Goal: Task Accomplishment & Management: Use online tool/utility

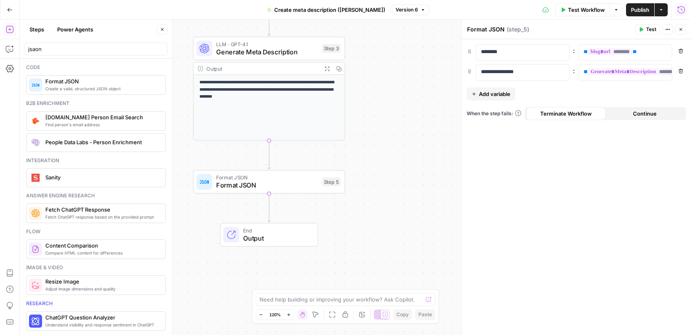
click at [9, 9] on icon "button" at bounding box center [10, 10] width 6 height 6
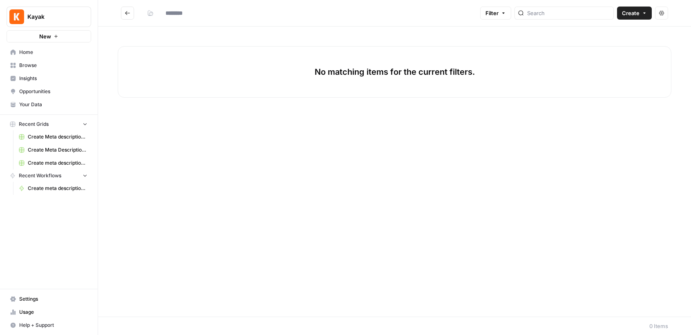
type input "**********"
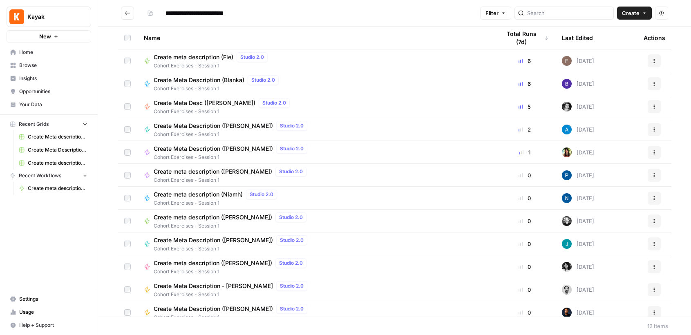
click at [38, 63] on span "Browse" at bounding box center [53, 65] width 68 height 7
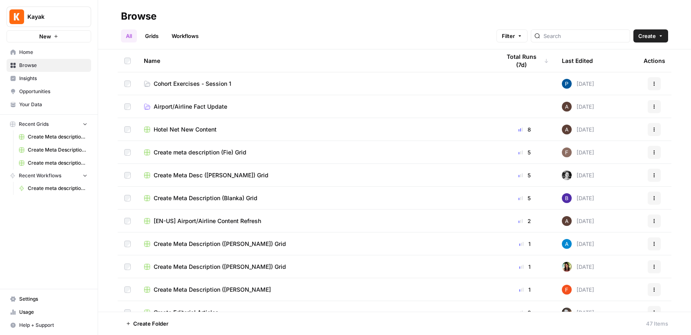
click at [191, 91] on td "Cohort Exercises - Session 1" at bounding box center [315, 83] width 357 height 22
click at [190, 83] on span "Cohort Exercises - Session 1" at bounding box center [193, 84] width 78 height 8
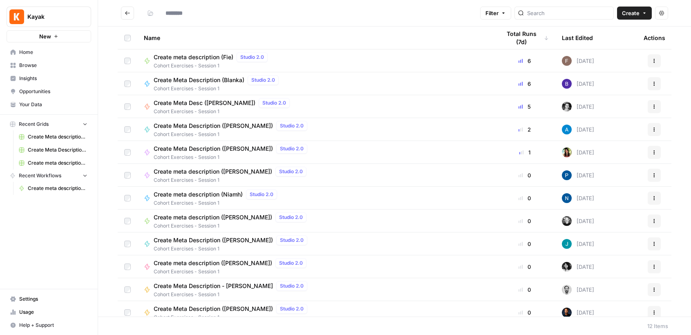
type input "**********"
click at [198, 124] on span "Create Meta Description ([PERSON_NAME])" at bounding box center [213, 126] width 119 height 8
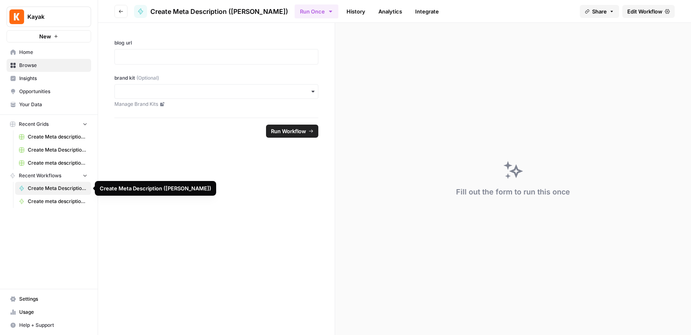
click at [56, 189] on span "Create Meta Description ([PERSON_NAME])" at bounding box center [58, 188] width 60 height 7
click at [35, 66] on span "Browse" at bounding box center [53, 65] width 68 height 7
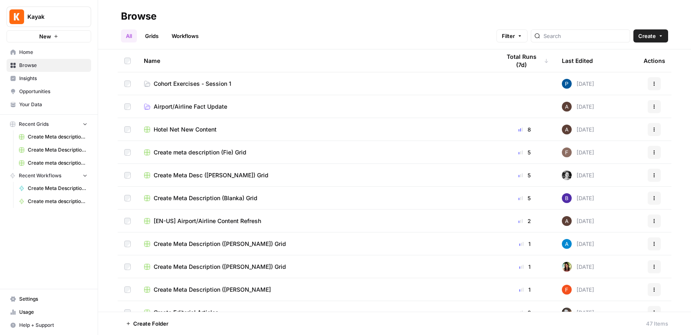
click at [184, 81] on span "Cohort Exercises - Session 1" at bounding box center [193, 84] width 78 height 8
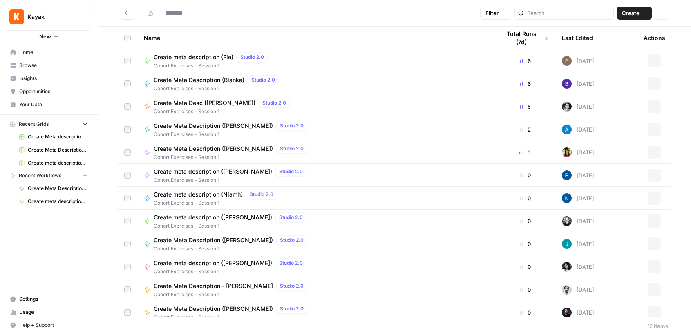
type input "**********"
click at [212, 152] on span "Create Meta Description ([PERSON_NAME])" at bounding box center [213, 149] width 119 height 8
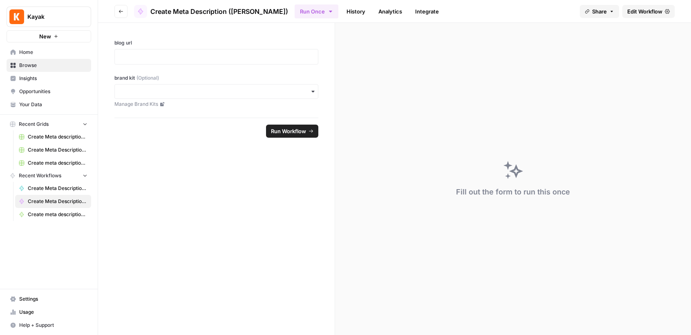
click at [47, 63] on span "Browse" at bounding box center [53, 65] width 68 height 7
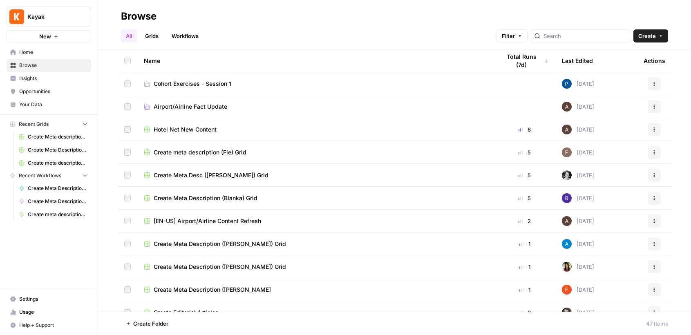
click at [191, 85] on span "Cohort Exercises - Session 1" at bounding box center [193, 84] width 78 height 8
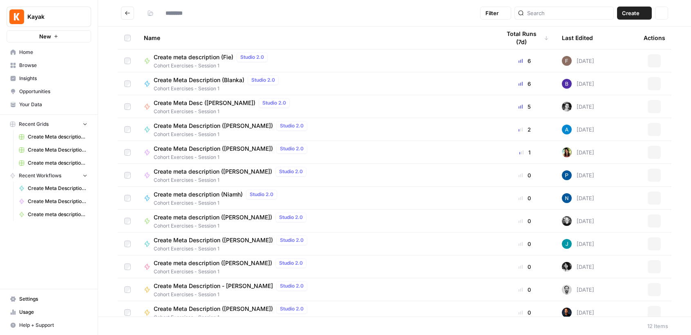
type input "**********"
click at [225, 129] on span "Create Meta Description ([PERSON_NAME])" at bounding box center [213, 126] width 119 height 8
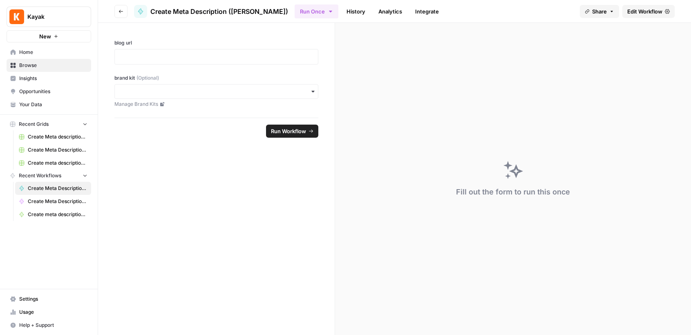
click at [327, 14] on icon "button" at bounding box center [330, 11] width 7 height 7
click at [342, 11] on link "History" at bounding box center [356, 11] width 29 height 13
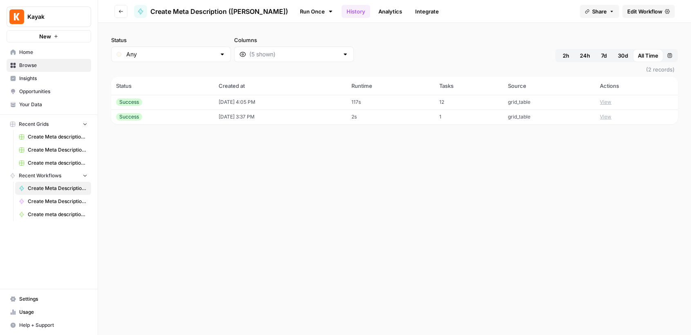
click at [373, 11] on link "Analytics" at bounding box center [390, 11] width 34 height 13
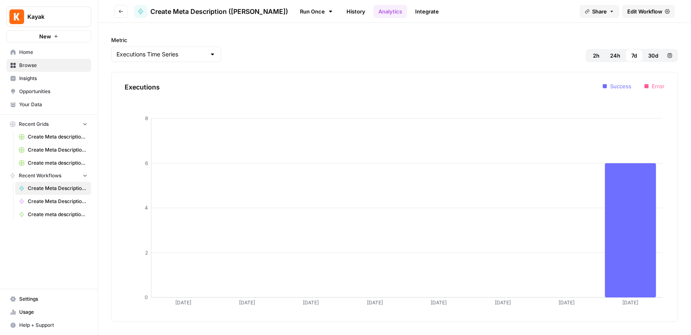
click at [648, 13] on span "Edit Workflow" at bounding box center [644, 11] width 35 height 8
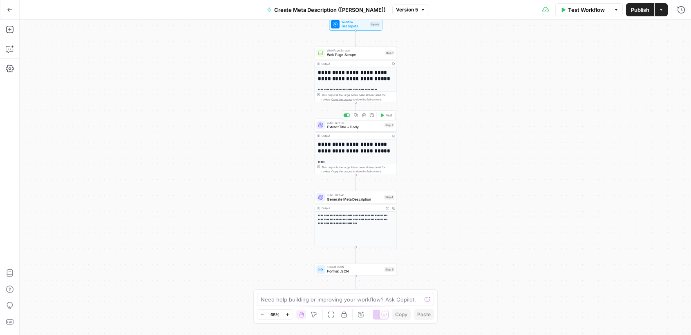
click at [351, 127] on span "Extract Title + Body" at bounding box center [354, 126] width 55 height 5
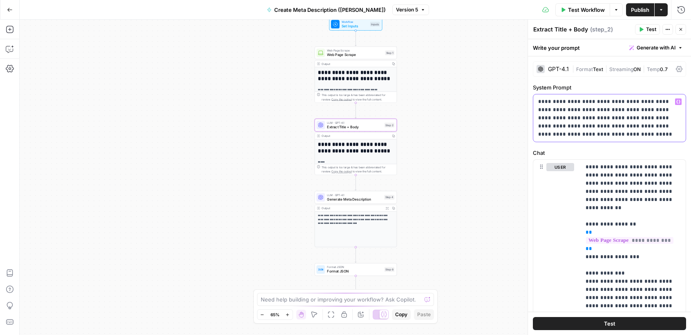
drag, startPoint x: 574, startPoint y: 134, endPoint x: 534, endPoint y: 102, distance: 52.0
click at [534, 102] on div "**********" at bounding box center [609, 117] width 152 height 47
copy p "**********"
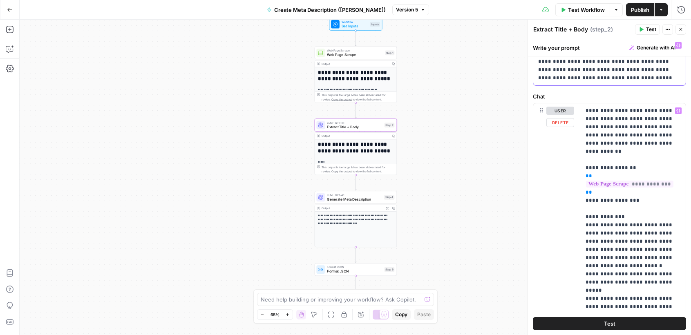
scroll to position [31, 0]
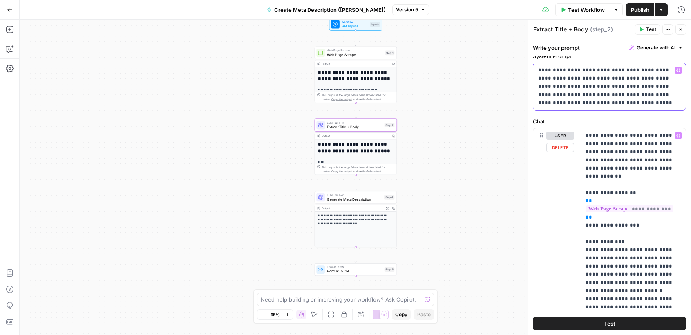
copy p "**********"
click at [595, 213] on p "**********" at bounding box center [632, 238] width 95 height 212
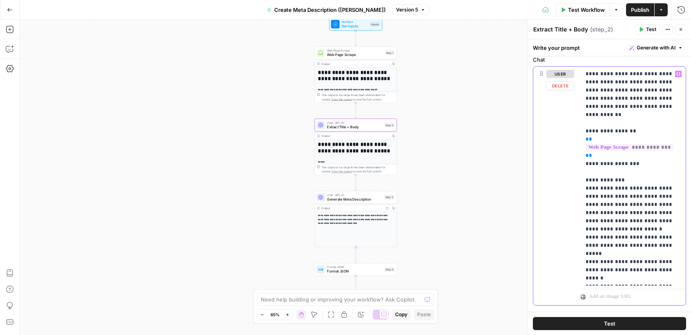
scroll to position [111, 0]
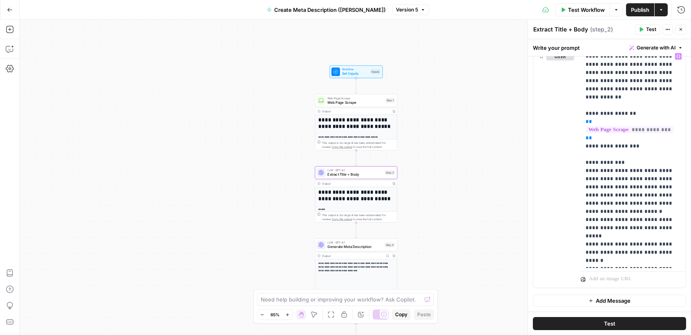
click at [4, 7] on button "Go Back" at bounding box center [9, 9] width 15 height 15
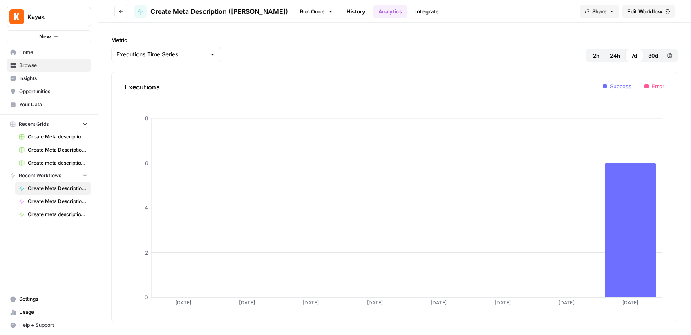
click at [6, 9] on div "Kayak New" at bounding box center [49, 21] width 98 height 42
click at [37, 49] on span "Home" at bounding box center [53, 52] width 68 height 7
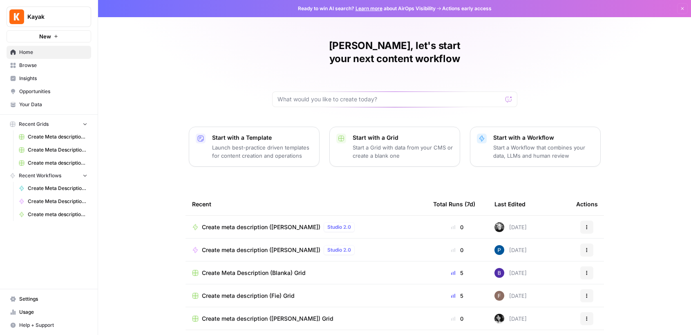
click at [258, 223] on span "Create meta description ([PERSON_NAME])" at bounding box center [261, 227] width 118 height 8
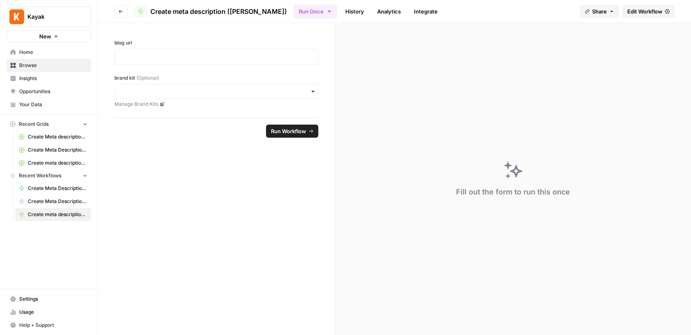
click at [648, 11] on span "Edit Workflow" at bounding box center [644, 11] width 35 height 8
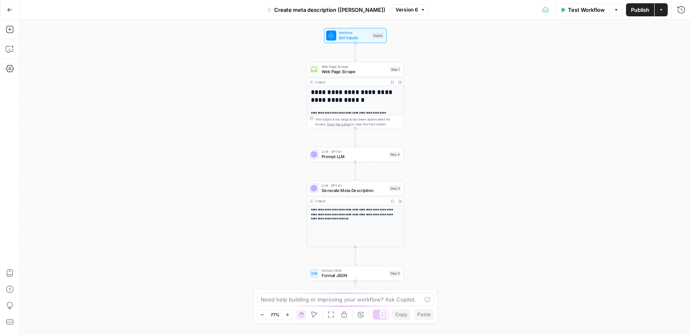
click at [348, 157] on span "Prompt LLM" at bounding box center [354, 157] width 65 height 6
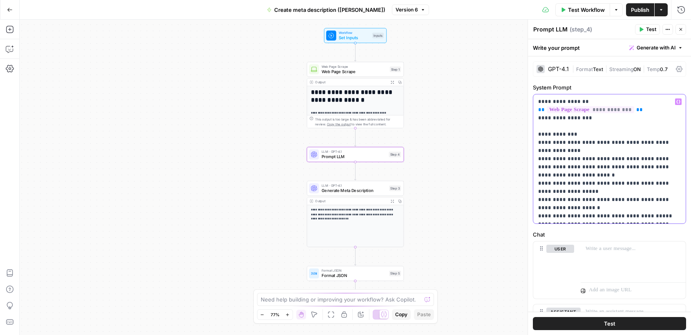
click at [569, 185] on p "**********" at bounding box center [609, 159] width 143 height 123
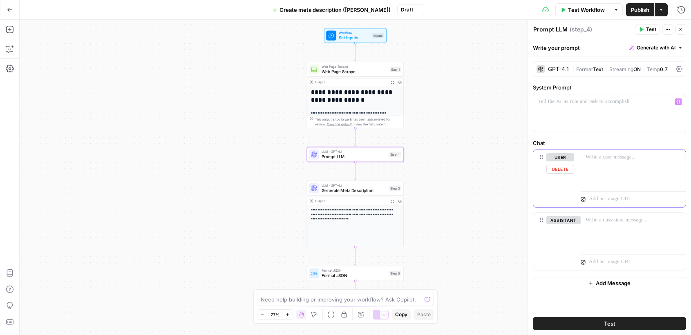
click at [608, 162] on div at bounding box center [633, 169] width 105 height 38
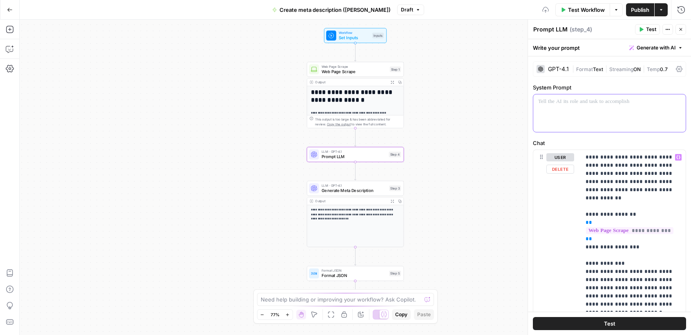
click at [565, 106] on div at bounding box center [609, 113] width 152 height 38
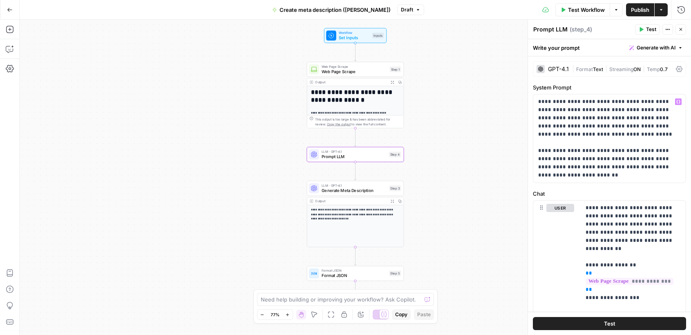
click at [645, 30] on button "Test" at bounding box center [647, 29] width 25 height 11
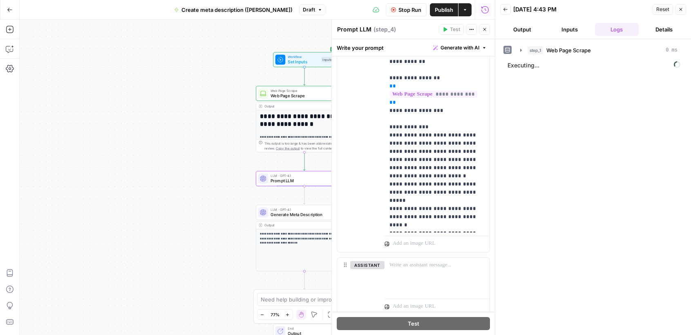
scroll to position [205, 0]
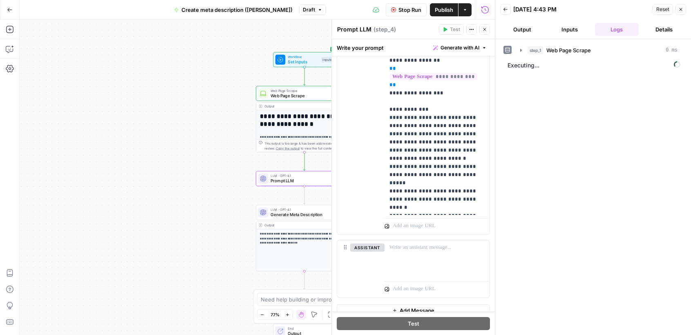
click at [527, 32] on button "Output" at bounding box center [522, 29] width 44 height 13
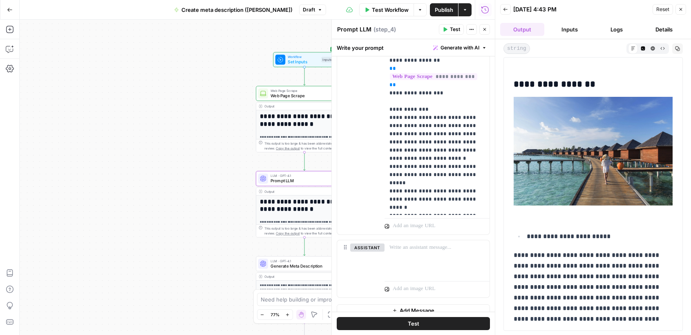
scroll to position [1961, 0]
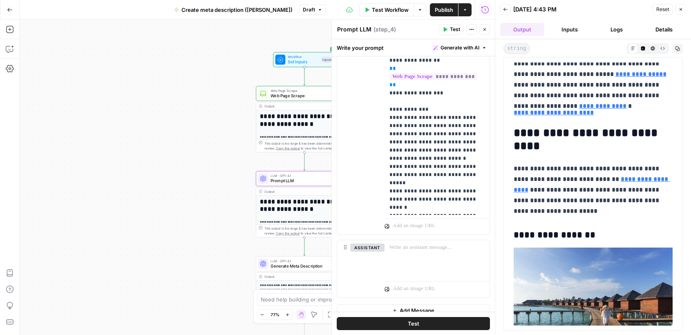
click at [227, 135] on div "**********" at bounding box center [257, 177] width 475 height 315
click at [486, 32] on button "Close" at bounding box center [484, 29] width 11 height 11
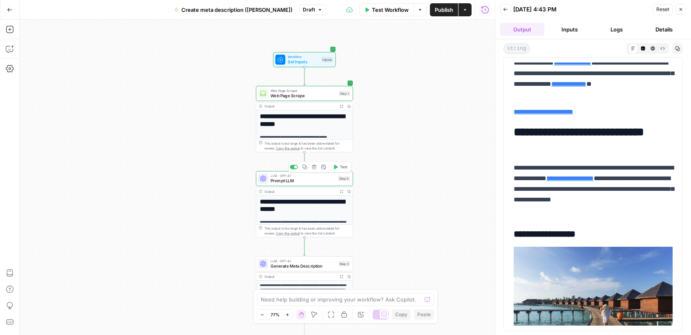
click at [303, 175] on span "LLM · GPT-4.1" at bounding box center [302, 175] width 65 height 5
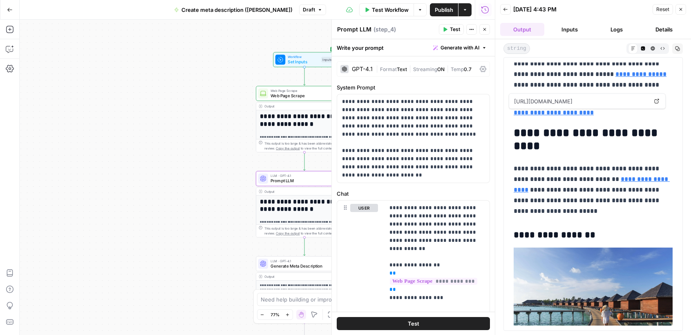
click at [356, 27] on textarea "Prompt LLM" at bounding box center [354, 29] width 34 height 8
click at [359, 29] on textarea "Extract Body + Title" at bounding box center [364, 29] width 55 height 8
type textarea "Extract Title + Body"
click at [204, 165] on div "**********" at bounding box center [257, 177] width 475 height 315
click at [483, 31] on icon "button" at bounding box center [484, 29] width 5 height 5
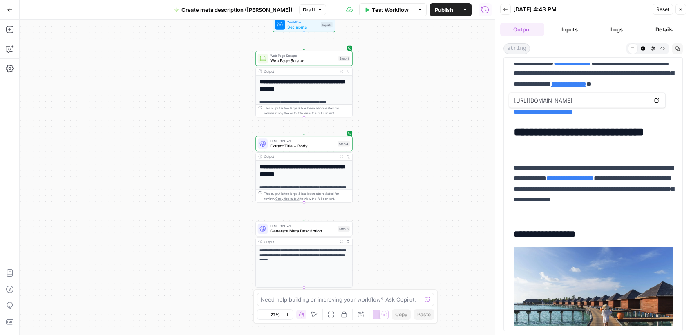
click at [315, 230] on span "Generate Meta Description" at bounding box center [302, 231] width 65 height 6
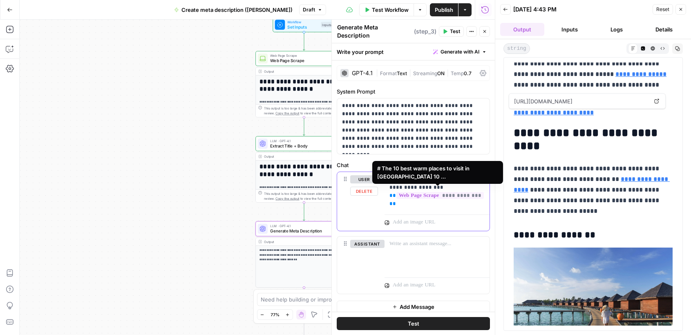
click at [429, 192] on span "**********" at bounding box center [439, 195] width 87 height 7
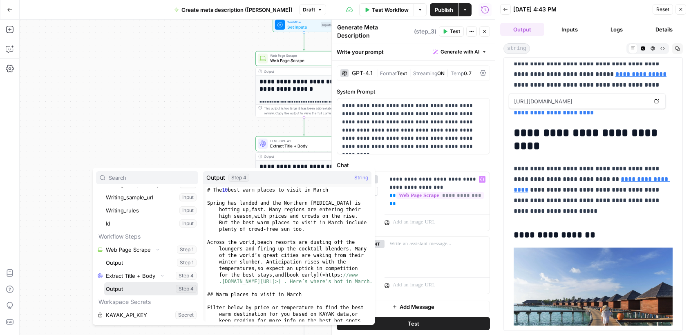
click at [140, 289] on button "Select variable Output" at bounding box center [151, 288] width 94 height 13
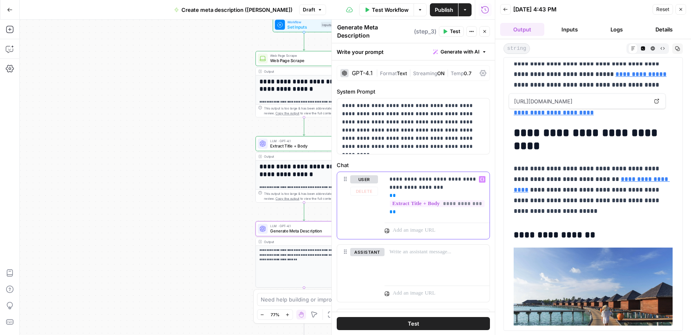
scroll to position [10, 0]
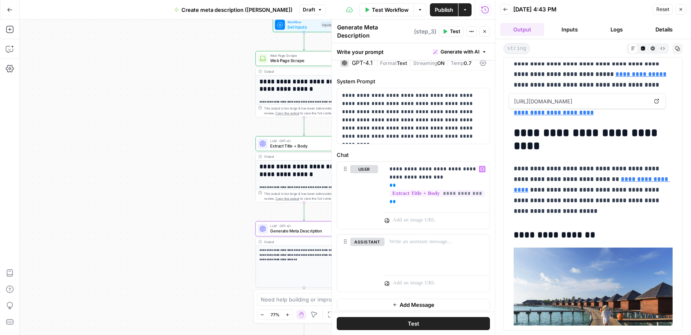
click at [487, 29] on icon "button" at bounding box center [484, 31] width 5 height 5
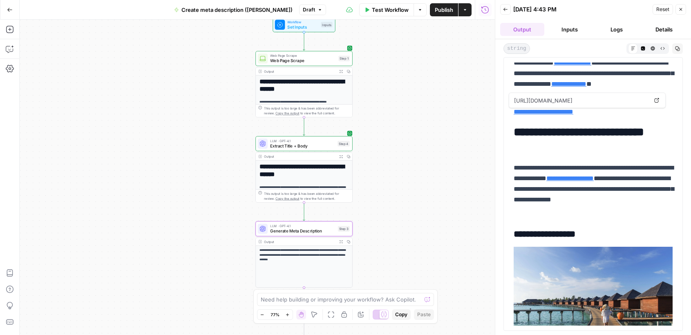
click at [679, 7] on icon "button" at bounding box center [680, 9] width 5 height 5
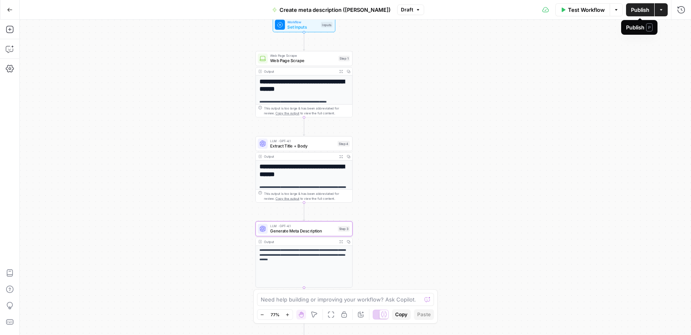
click at [640, 13] on span "Publish" at bounding box center [640, 10] width 18 height 8
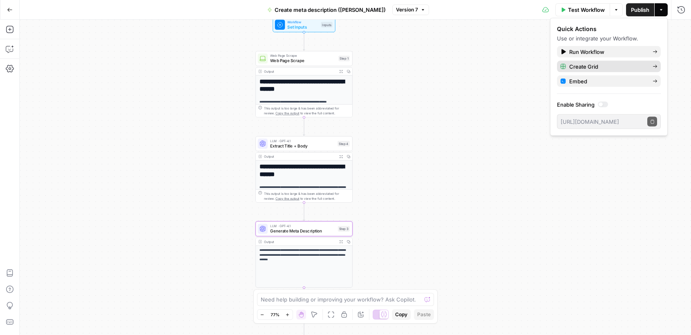
click at [588, 67] on span "Create Grid" at bounding box center [607, 67] width 77 height 8
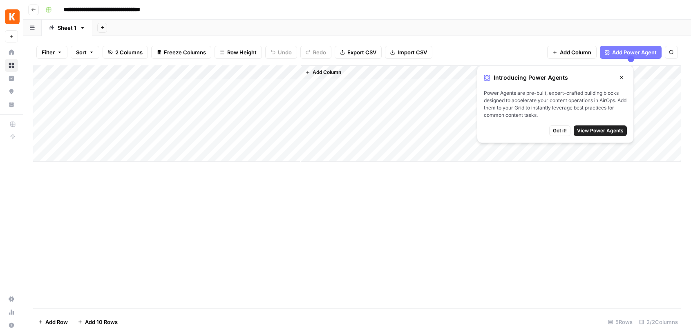
click at [291, 72] on div "Add Column" at bounding box center [357, 113] width 648 height 96
click at [307, 172] on div "Add Column" at bounding box center [357, 186] width 648 height 243
click at [294, 72] on div "Add Column" at bounding box center [357, 113] width 648 height 96
click at [262, 86] on div "Add Column" at bounding box center [357, 113] width 648 height 96
click at [240, 87] on div "Add Column" at bounding box center [357, 113] width 648 height 96
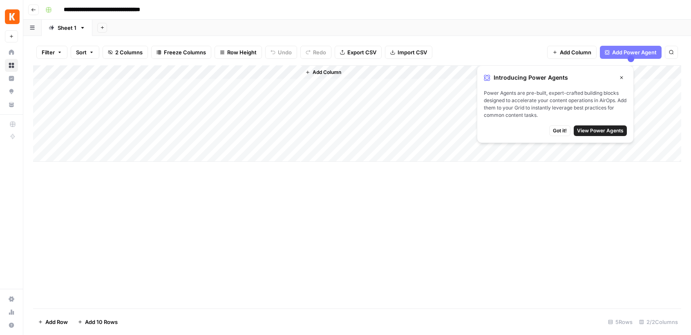
click at [155, 87] on div "Add Column" at bounding box center [357, 113] width 648 height 96
click at [89, 82] on div "Add Column" at bounding box center [357, 113] width 648 height 96
type textarea "**********"
click at [118, 97] on div "Add Column" at bounding box center [357, 113] width 648 height 96
type textarea "**********"
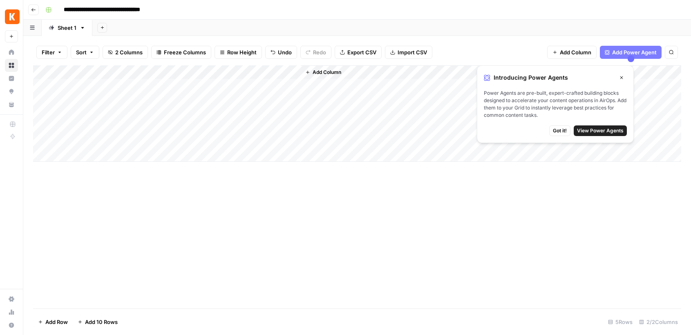
click at [240, 83] on div "Add Column" at bounding box center [357, 113] width 648 height 96
click at [239, 101] on div "Add Column" at bounding box center [357, 113] width 648 height 96
click at [620, 76] on icon "button" at bounding box center [621, 77] width 5 height 5
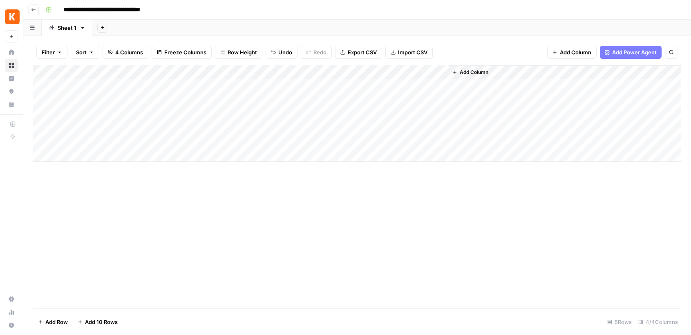
click at [391, 84] on div "Add Column" at bounding box center [357, 113] width 648 height 96
drag, startPoint x: 447, startPoint y: 69, endPoint x: 493, endPoint y: 69, distance: 45.3
click at [493, 69] on div "Add Column" at bounding box center [564, 113] width 234 height 96
drag, startPoint x: 446, startPoint y: 73, endPoint x: 484, endPoint y: 72, distance: 38.0
click at [484, 73] on div "Add Column" at bounding box center [357, 113] width 648 height 96
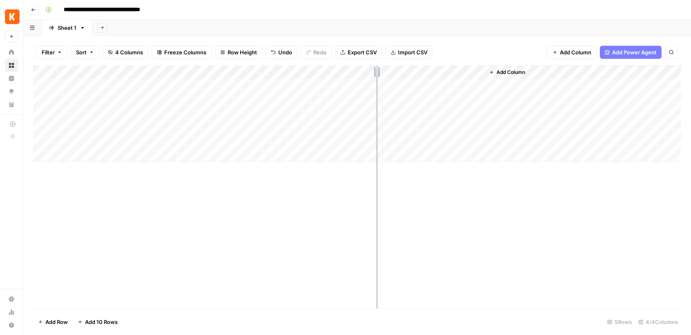
drag, startPoint x: 375, startPoint y: 71, endPoint x: 409, endPoint y: 71, distance: 34.3
click at [409, 71] on div "Add Column" at bounding box center [357, 113] width 648 height 96
drag, startPoint x: 408, startPoint y: 71, endPoint x: 442, endPoint y: 71, distance: 34.7
click at [442, 71] on div "Add Column" at bounding box center [357, 113] width 648 height 96
click at [500, 84] on div "Add Column" at bounding box center [357, 113] width 648 height 96
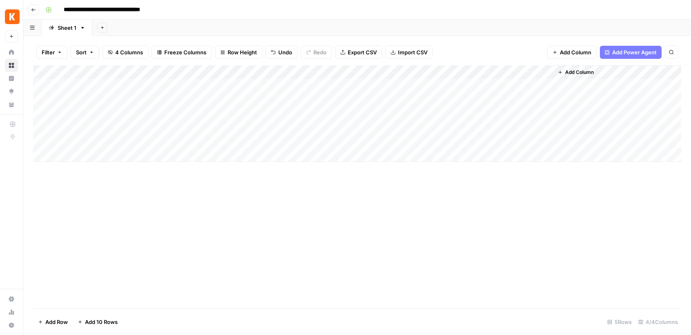
click at [492, 99] on div "Add Column" at bounding box center [357, 113] width 648 height 96
click at [491, 100] on div "Add Column" at bounding box center [357, 113] width 648 height 96
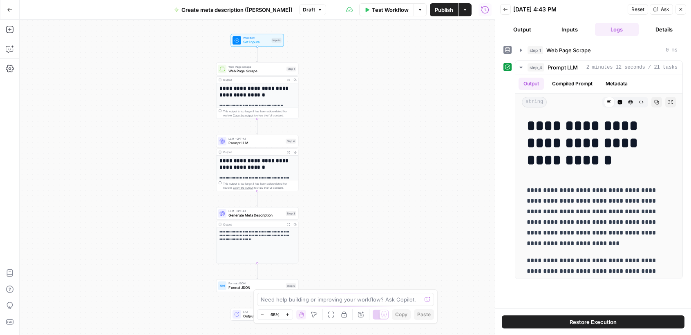
click at [11, 12] on button "Go Back" at bounding box center [9, 9] width 15 height 15
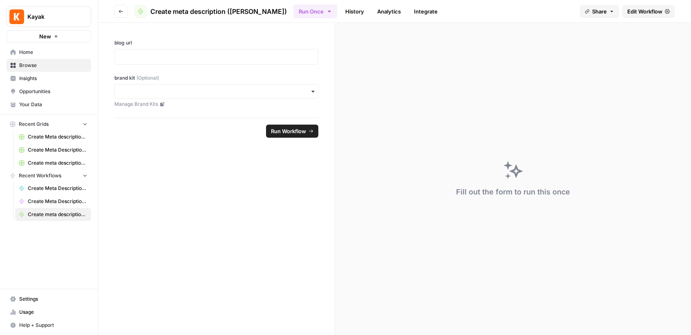
click at [34, 47] on link "Home" at bounding box center [49, 52] width 85 height 13
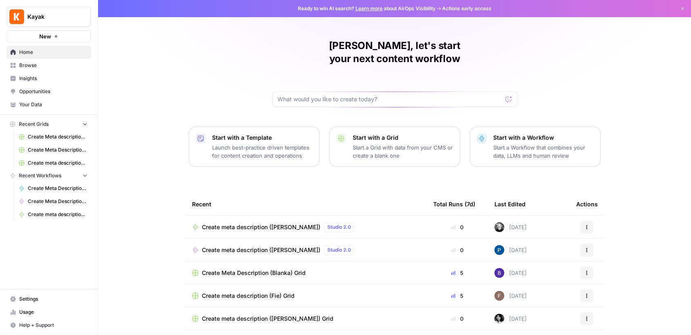
scroll to position [41, 0]
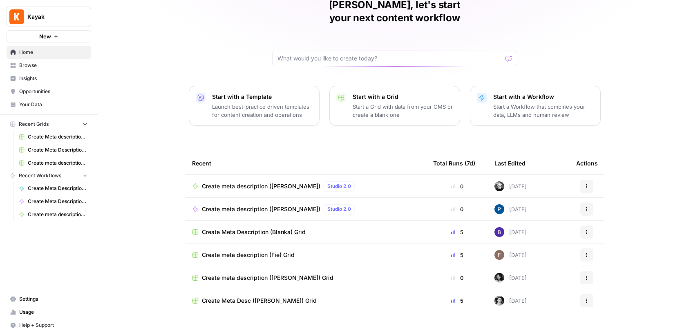
click at [40, 69] on span "Browse" at bounding box center [53, 65] width 68 height 7
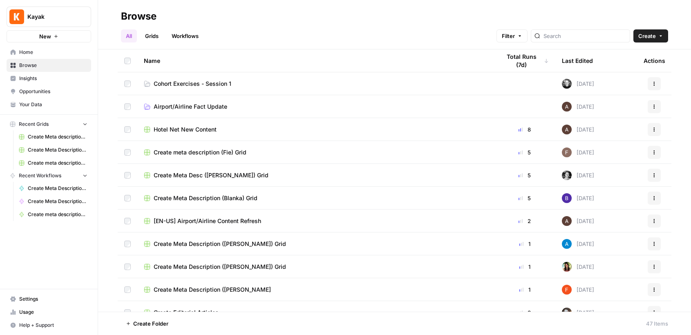
click at [165, 86] on span "Cohort Exercises - Session 1" at bounding box center [193, 84] width 78 height 8
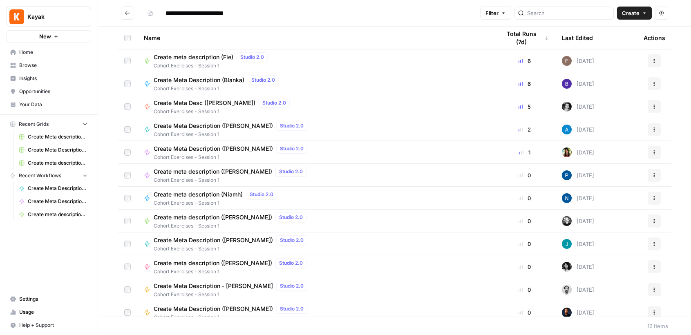
scroll to position [7, 0]
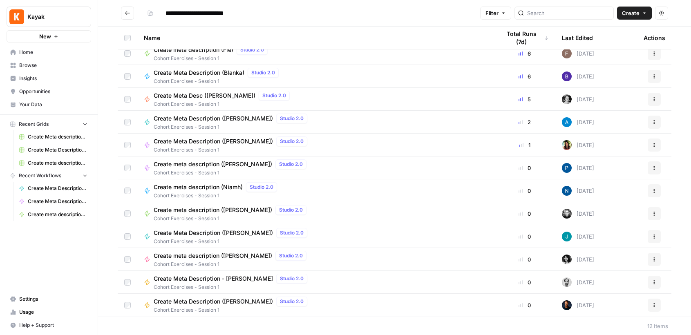
click at [225, 117] on span "Create Meta Description ([PERSON_NAME])" at bounding box center [213, 118] width 119 height 8
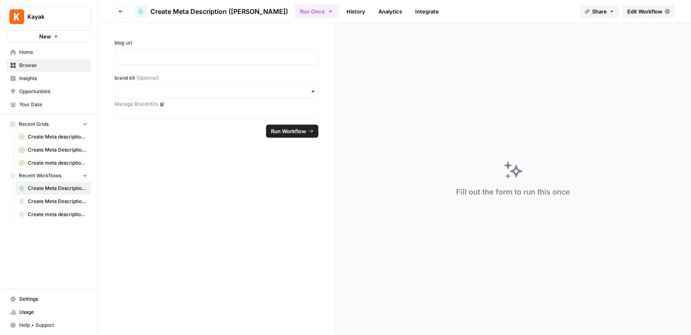
click at [637, 11] on span "Edit Workflow" at bounding box center [644, 11] width 35 height 8
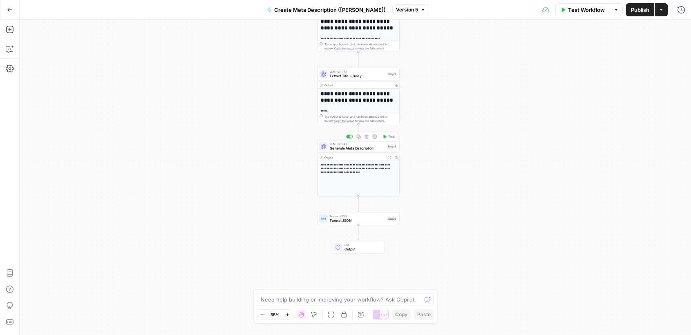
click at [366, 143] on span "LLM · GPT-4.1" at bounding box center [357, 144] width 55 height 4
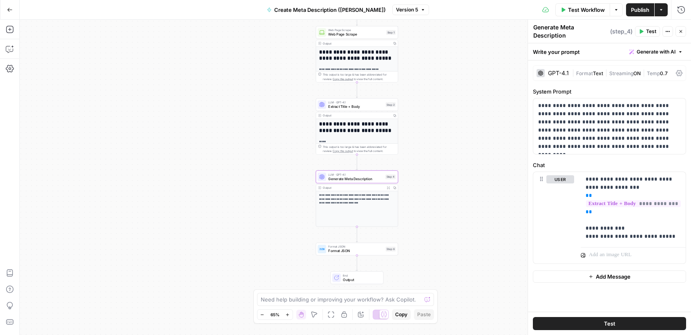
click at [661, 9] on icon "button" at bounding box center [661, 9] width 2 height 1
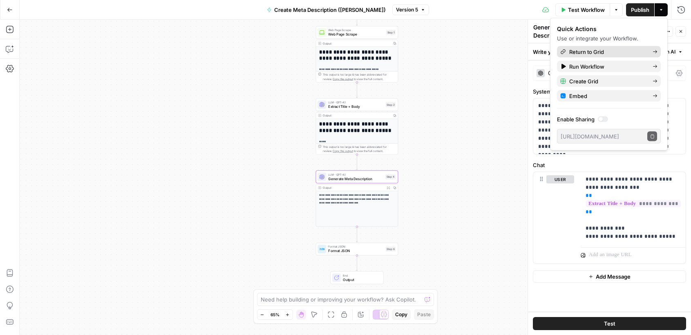
click at [597, 53] on span "Return to Grid" at bounding box center [607, 52] width 77 height 8
